Goal: Communication & Community: Answer question/provide support

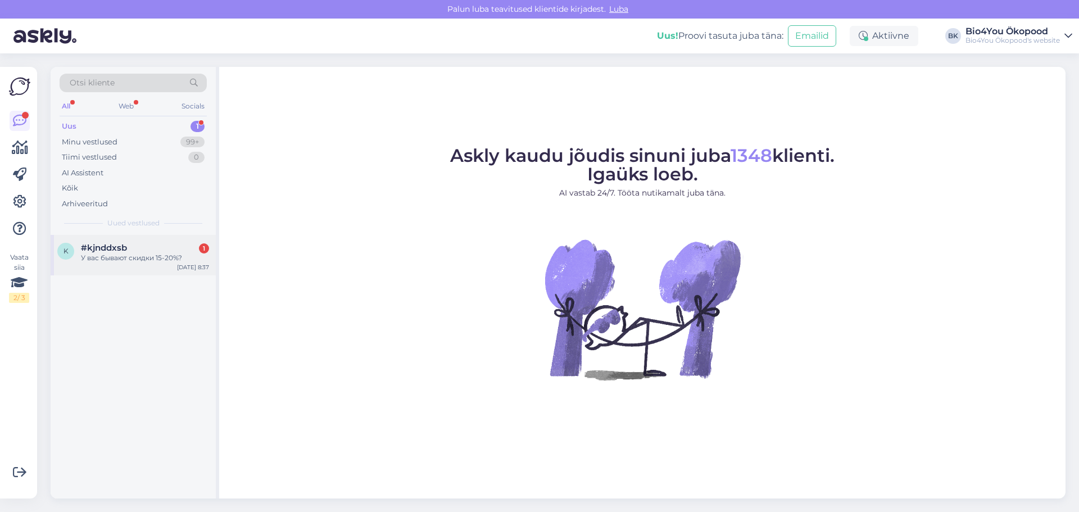
drag, startPoint x: 139, startPoint y: 248, endPoint x: 182, endPoint y: 243, distance: 43.6
click at [139, 248] on div "#kjnddxsb 1" at bounding box center [145, 248] width 128 height 10
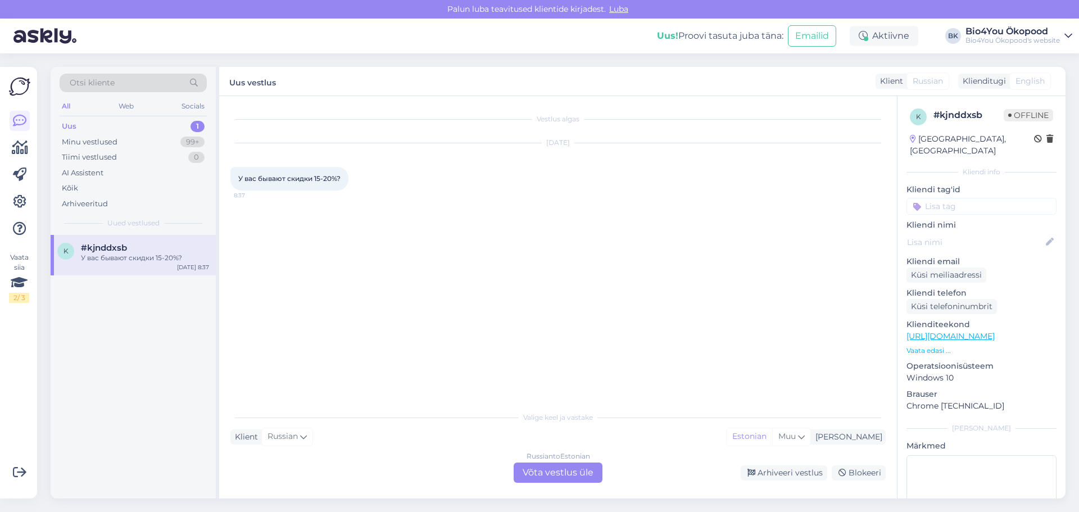
click at [542, 475] on div "Russian to Estonian Võta vestlus üle" at bounding box center [557, 472] width 89 height 20
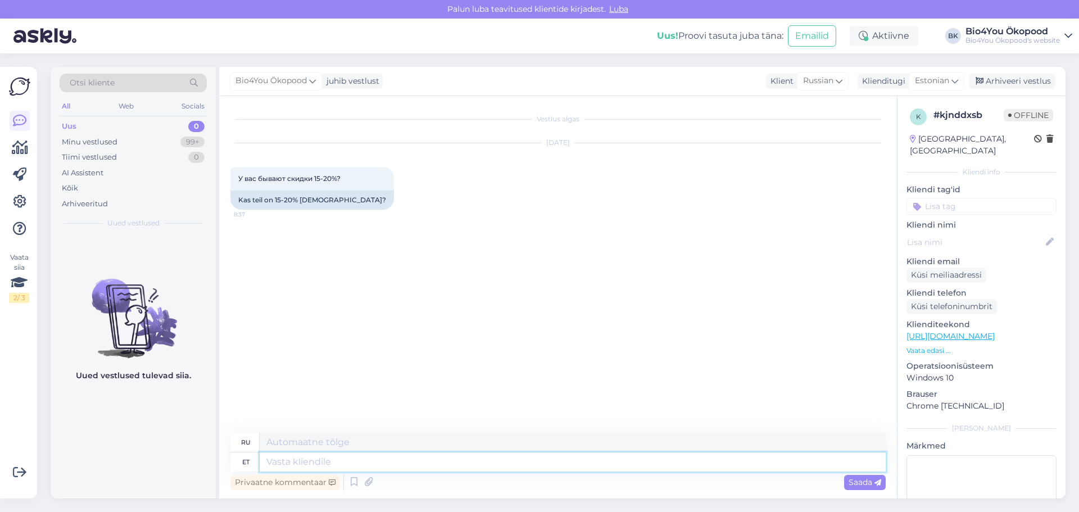
click at [319, 468] on textarea at bounding box center [573, 461] width 626 height 19
type textarea "Tere!"
type textarea "Привет!"
type textarea "Tere! Meie"
type textarea "Привет! Мы"
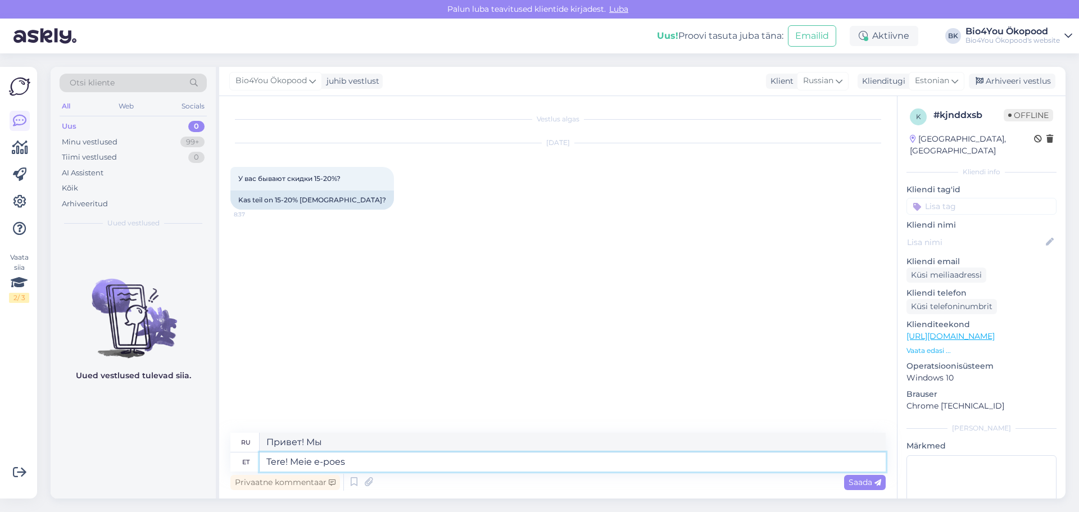
type textarea "Tere! Meie e-poes o"
type textarea "Здравствуйте! В нашем интернет-магазине"
type textarea "Tere! Meie e-poes on m"
type textarea "Здравствуйте! В нашем интернет-магазине есть"
type textarea "Tere! Meie e-poes on mitmeid s"
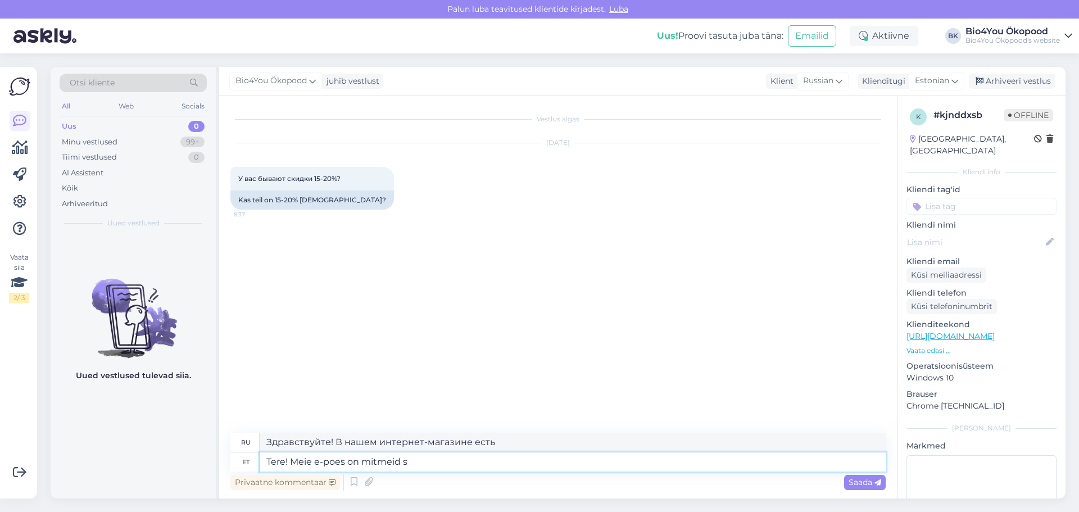
type textarea "Здравствуйте! В нашем интернет-магазине есть несколько"
type textarea "Tere! Meie e-poes on mitmeid soodustus"
type textarea "Здравствуйте! В нашем интернет-магазине действует несколько скидок."
click at [404, 464] on textarea "Tere! Meie e-poes on mitmeid soodustus." at bounding box center [573, 461] width 626 height 19
type textarea "Tere! Meie e-poes on mitmeid erinevaid soodustus."
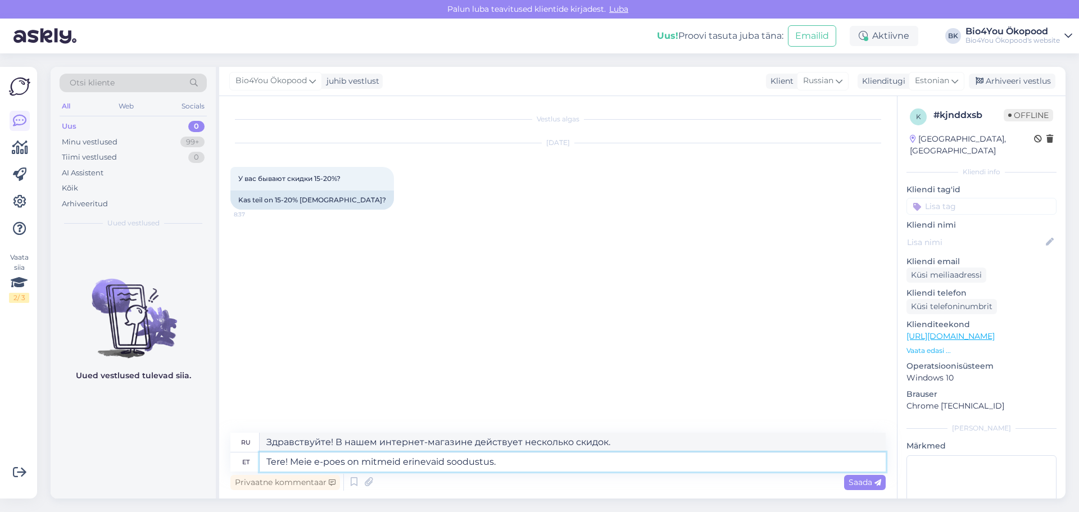
type textarea "Здравствуйте! В нашем интернет-магазине много разных скидок."
type textarea "Tere! Meie e-poes on mitmeid erinevaid soodustus."
click at [619, 439] on textarea "Здравствуйте! В нашем интернет-магазине много разных скидок." at bounding box center [573, 442] width 626 height 19
drag, startPoint x: 605, startPoint y: 443, endPoint x: 244, endPoint y: 429, distance: 360.9
click at [244, 429] on div "Vestlus algas [DATE] У вас бывают скидки 15-20%? 8:37 Kas teil on 15-20% [DEMOG…" at bounding box center [558, 297] width 678 height 402
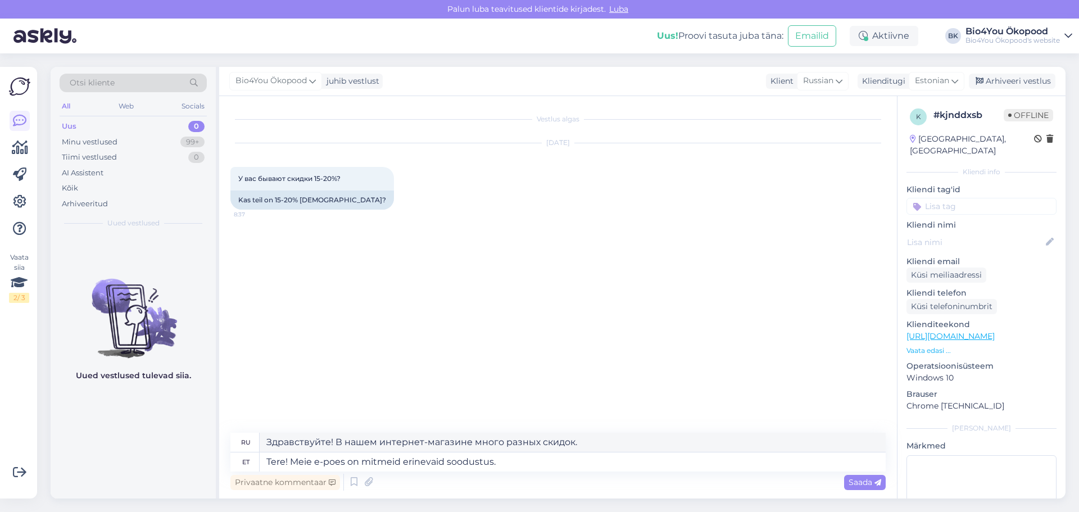
click at [760, 350] on div "Vestlus algas [DATE] У вас бывают скидки 15-20%? 8:37 Kas teil on 15-20% [DEMOG…" at bounding box center [562, 264] width 665 height 315
click at [851, 480] on span "Saada" at bounding box center [864, 482] width 33 height 10
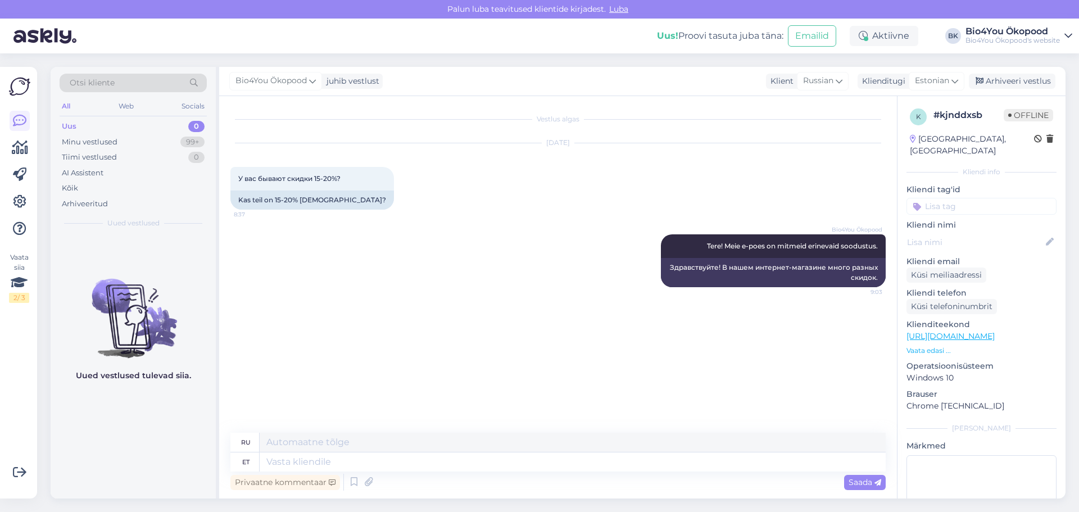
click at [523, 282] on div "Bio4You Ökopood Tere! Meie e-poes on mitmeid erinevaid soodustus. 9:03 Здравств…" at bounding box center [557, 261] width 655 height 78
